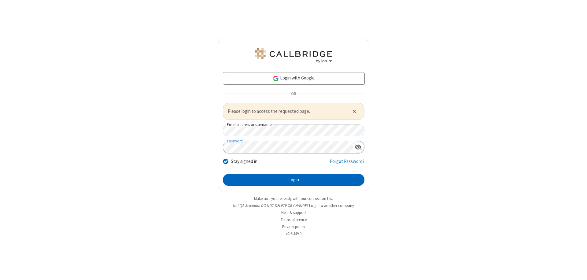
click at [294, 180] on button "Login" at bounding box center [294, 180] width 142 height 12
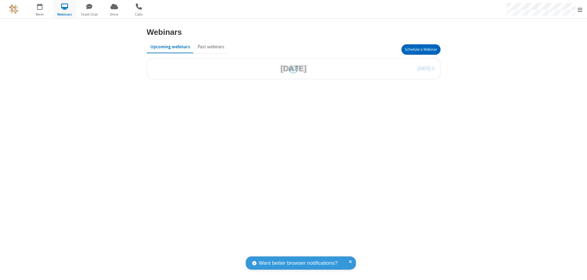
click at [421, 50] on button "Schedule a Webinar" at bounding box center [421, 49] width 39 height 10
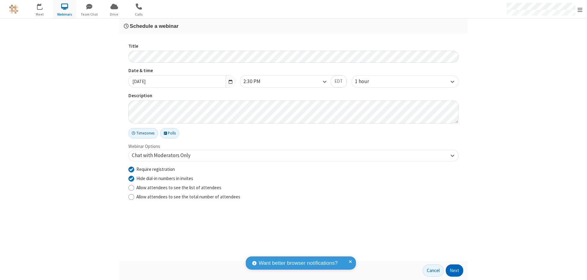
click at [455, 271] on button "Next" at bounding box center [454, 271] width 17 height 12
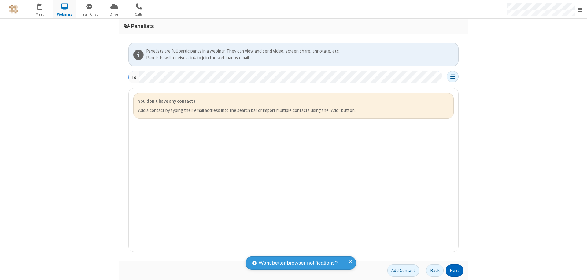
click at [455, 271] on button "Next" at bounding box center [454, 271] width 17 height 12
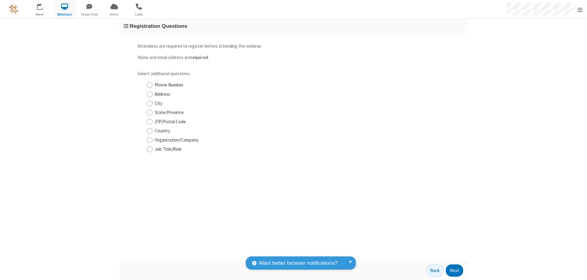
click at [150, 85] on input "Phone Number" at bounding box center [150, 85] width 6 height 6
checkbox input "true"
click at [455, 271] on button "Next" at bounding box center [454, 271] width 17 height 12
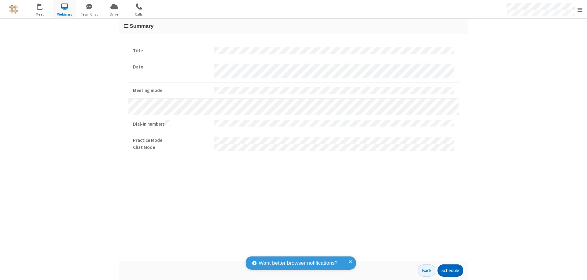
click at [450, 271] on button "Schedule" at bounding box center [451, 271] width 26 height 12
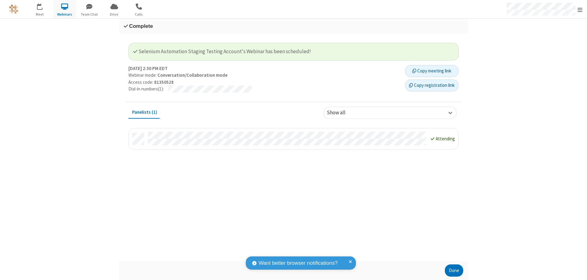
click at [432, 85] on button "Copy registration link" at bounding box center [432, 86] width 54 height 12
click at [454, 271] on button "Done" at bounding box center [454, 271] width 18 height 12
